Goal: Task Accomplishment & Management: Manage account settings

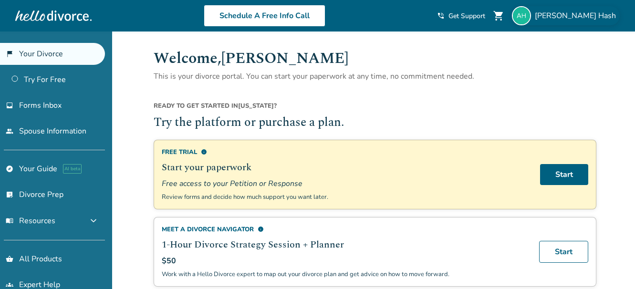
click at [595, 17] on span "[PERSON_NAME]" at bounding box center [577, 15] width 85 height 10
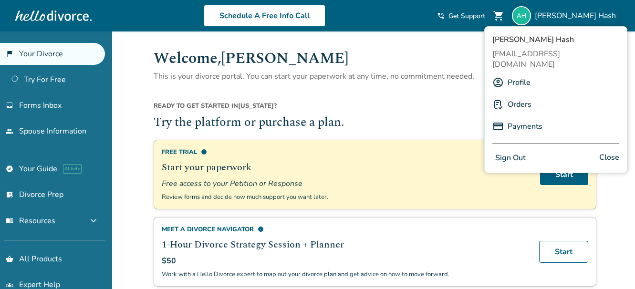
click at [517, 73] on link "Profile" at bounding box center [518, 82] width 23 height 18
